Goal: Check status: Check status

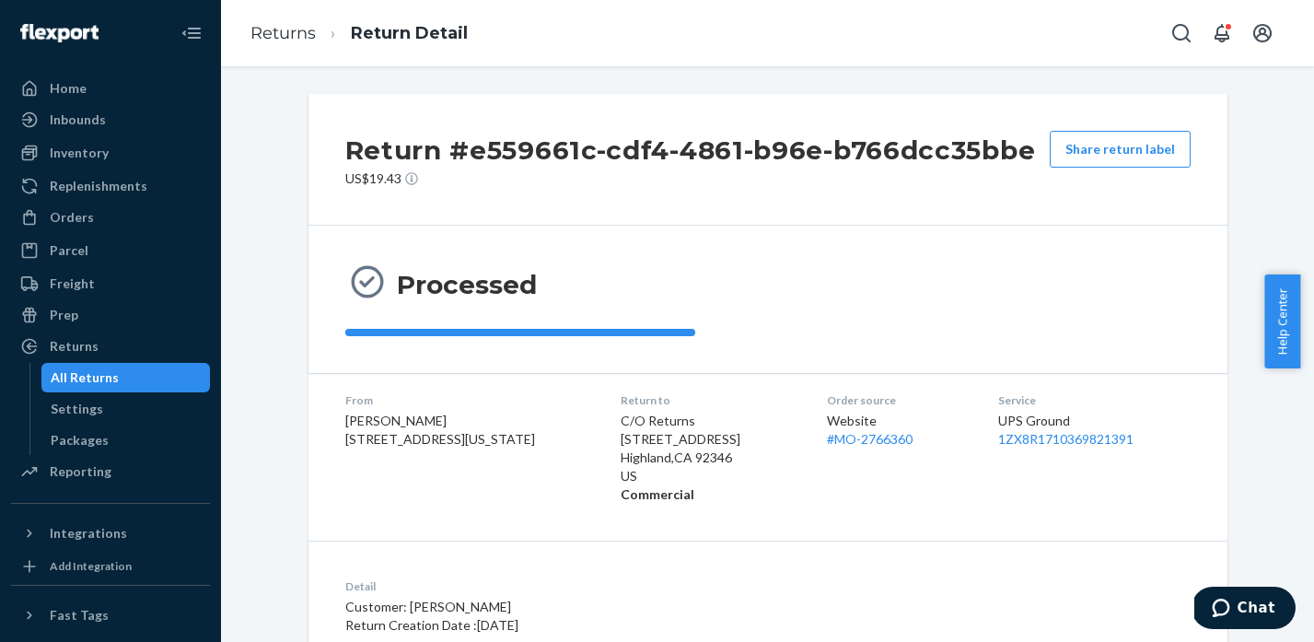
click at [92, 370] on div "All Returns" at bounding box center [85, 377] width 68 height 18
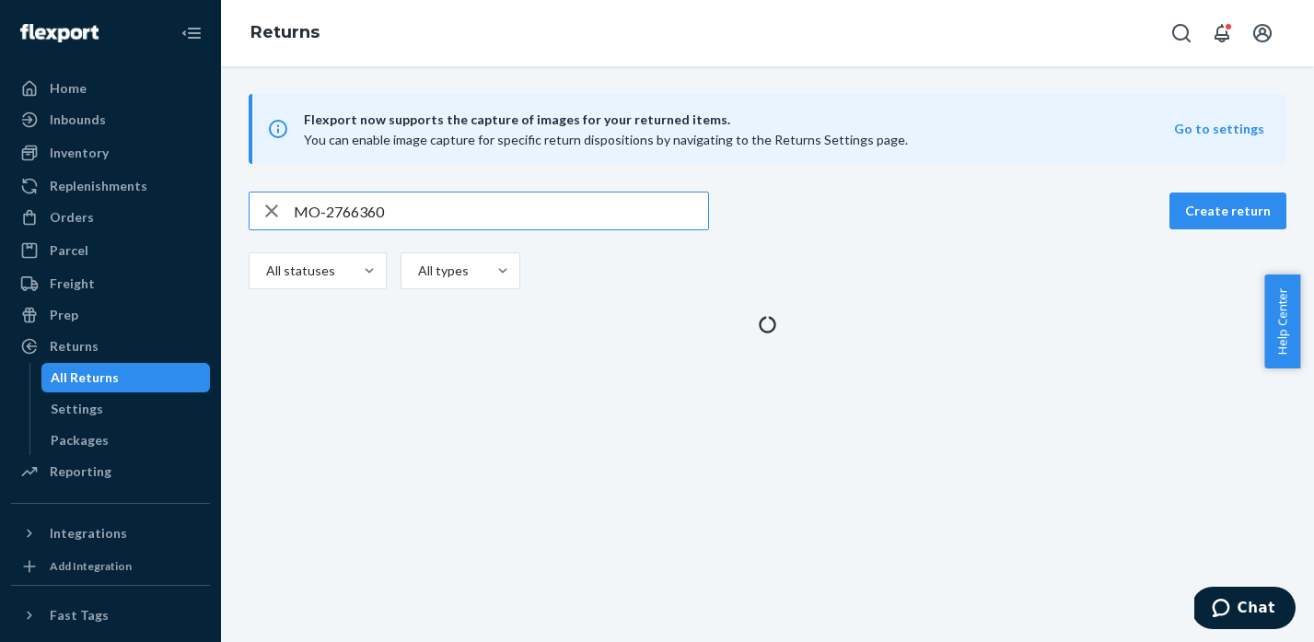
click at [361, 215] on input "MO-2766360" at bounding box center [501, 210] width 414 height 37
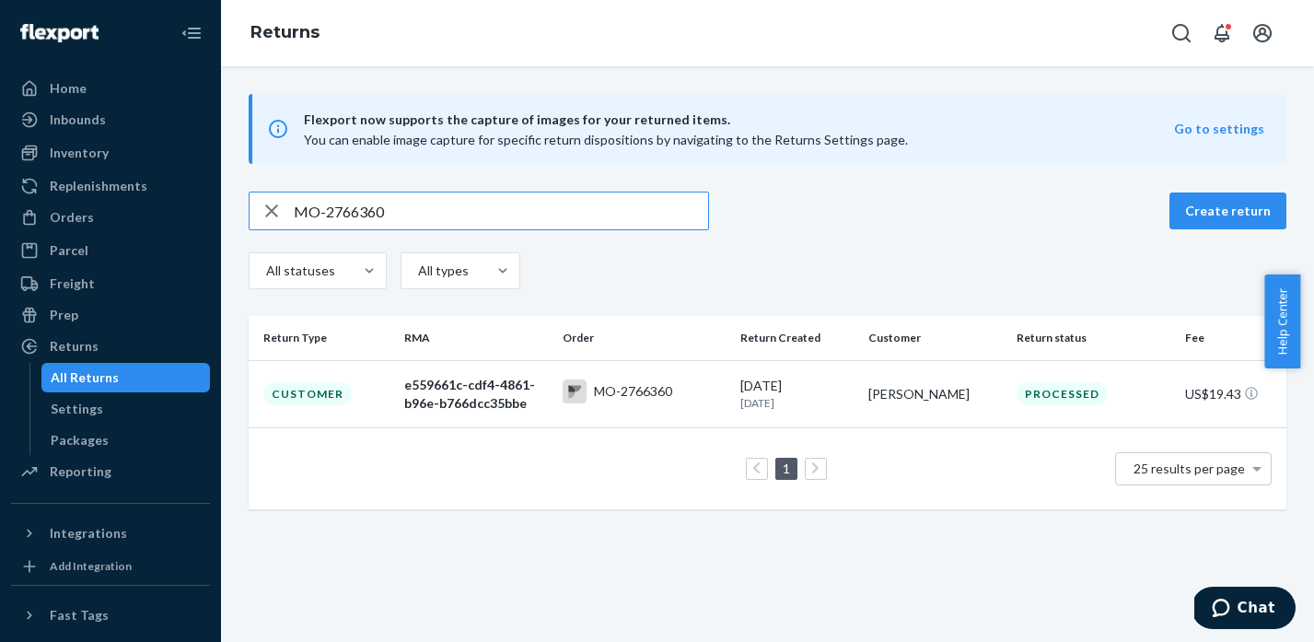
click at [361, 215] on input "MO-2766360" at bounding box center [501, 210] width 414 height 37
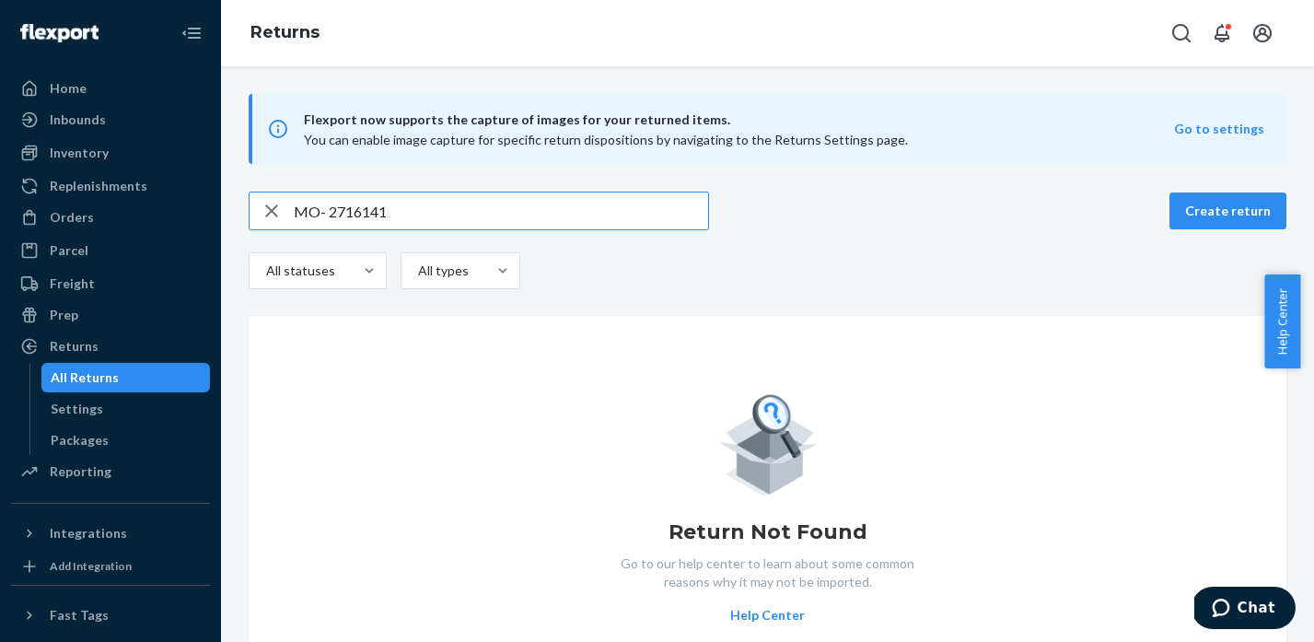
click at [340, 207] on input "MO- 2716141" at bounding box center [501, 210] width 414 height 37
type input "MO-2716141"
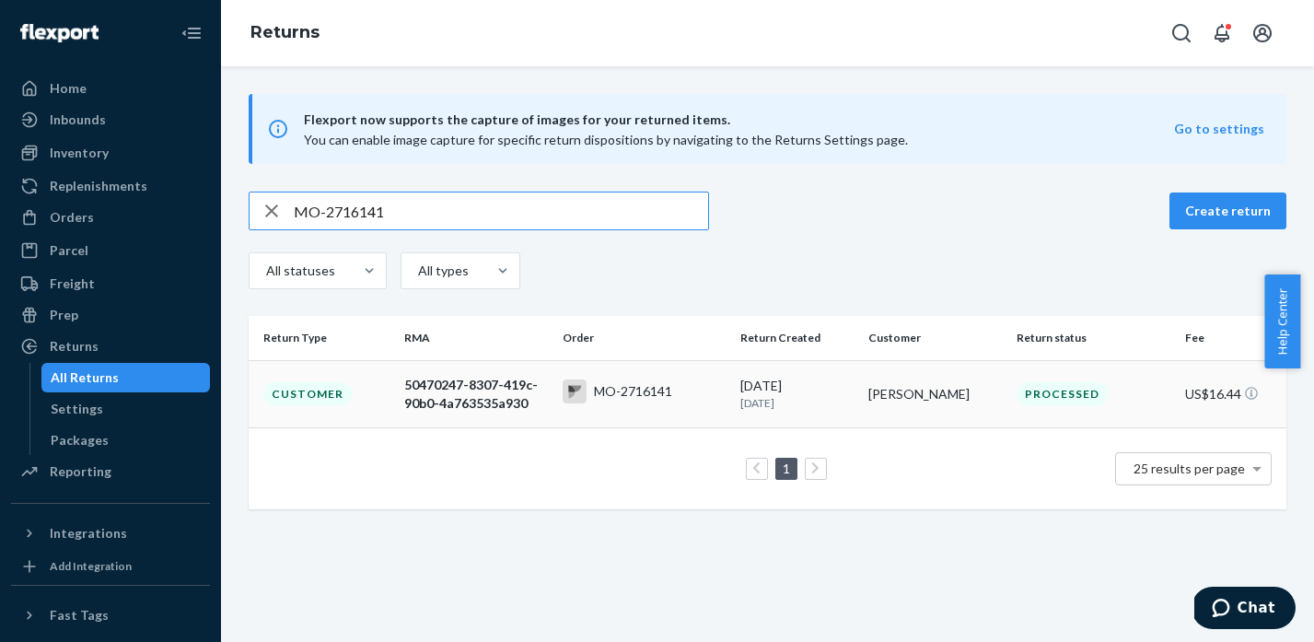
click at [648, 397] on div "MO-2716141" at bounding box center [633, 391] width 78 height 18
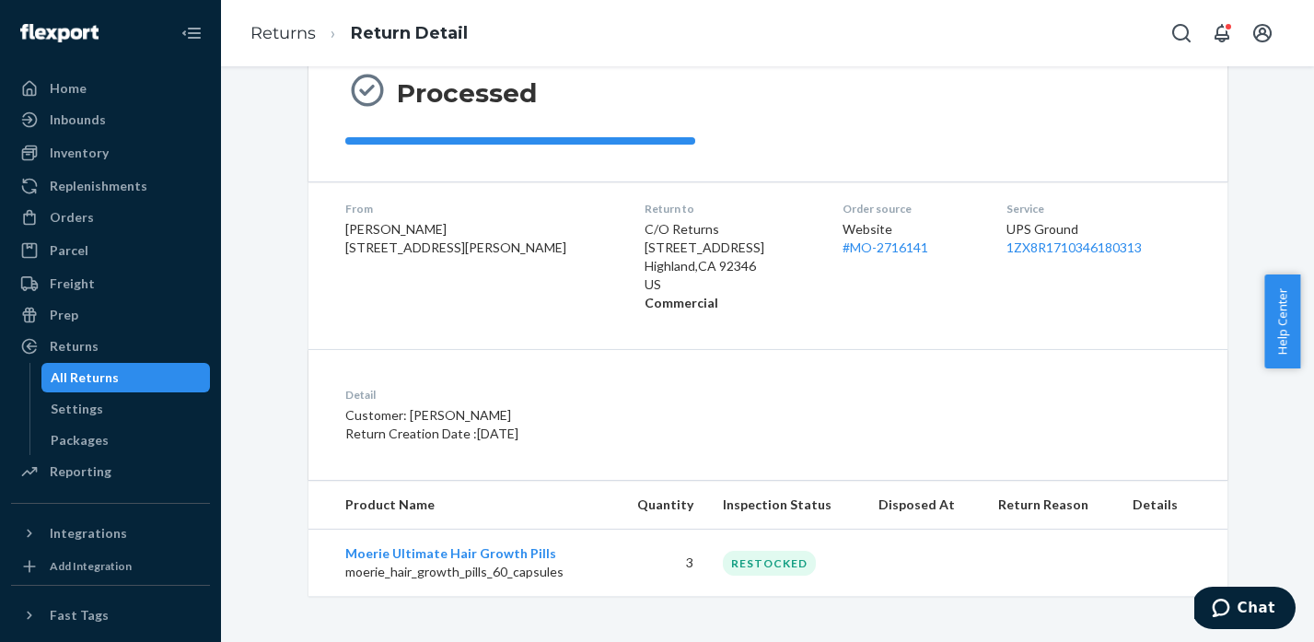
scroll to position [192, 0]
